Goal: Find specific page/section

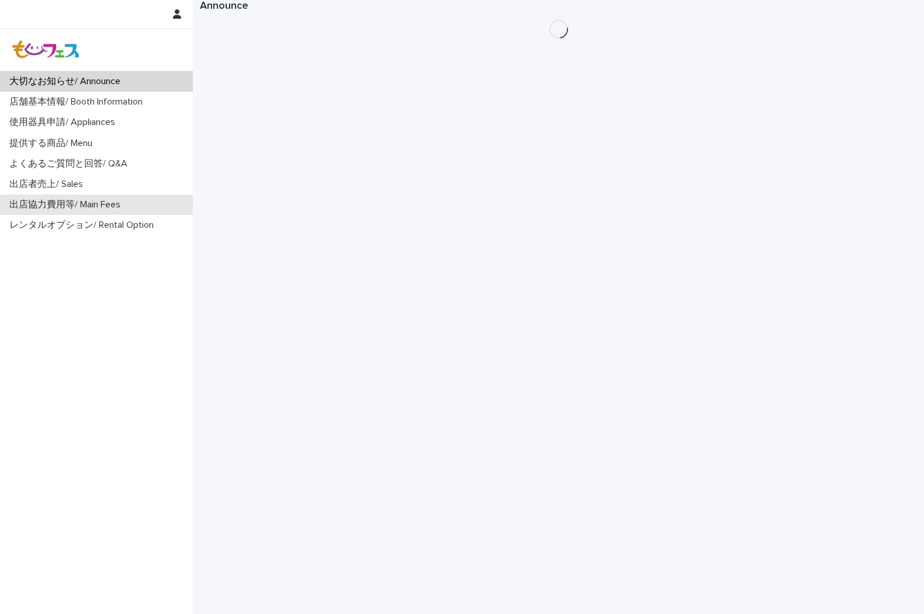
click at [53, 209] on p "出店協力費用等/ Main Fees" at bounding box center [67, 204] width 125 height 11
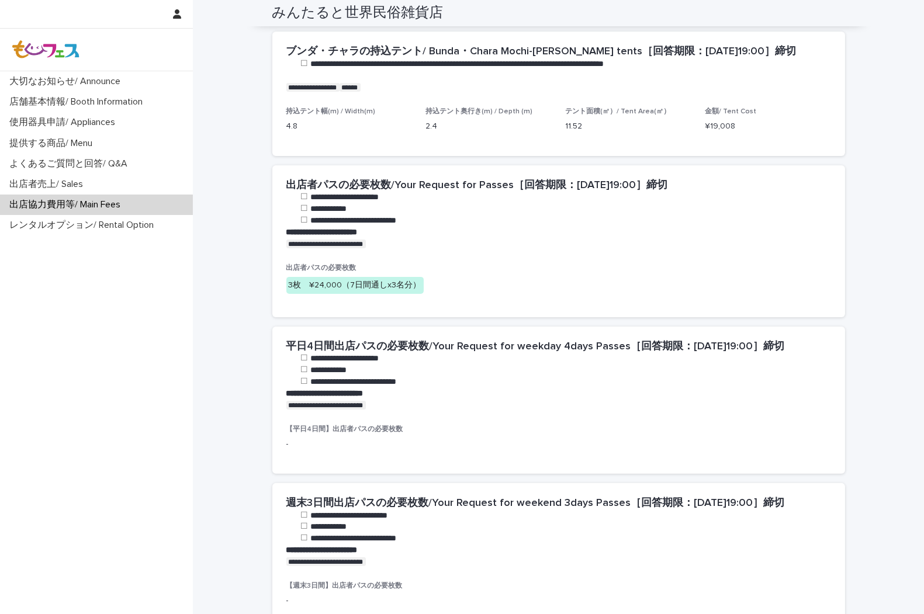
scroll to position [585, 0]
